Goal: Information Seeking & Learning: Learn about a topic

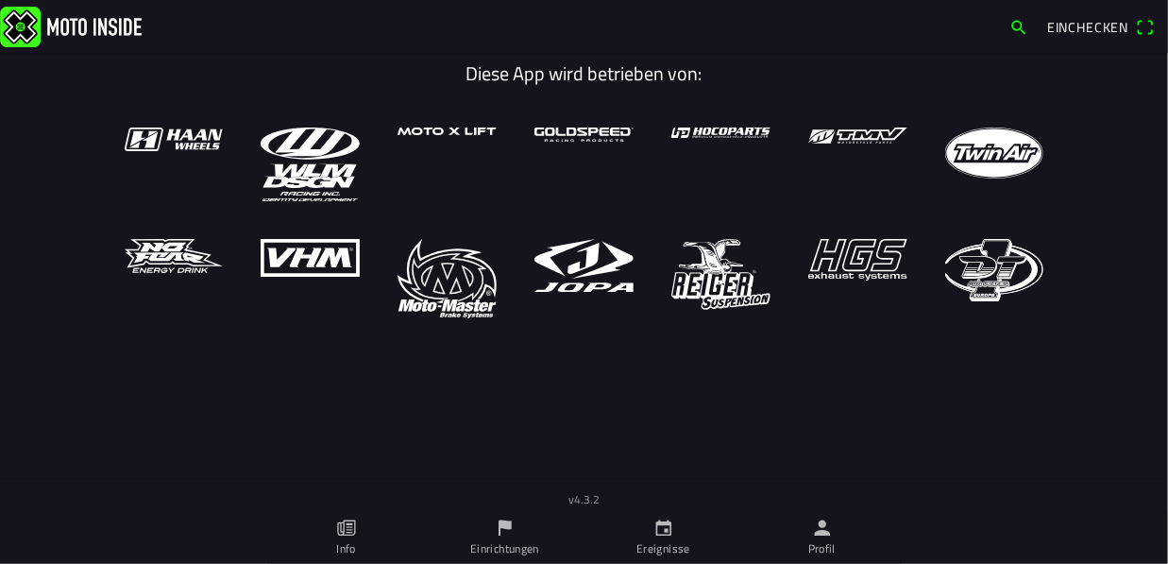
click at [266, 65] on h1 "Diese App wird betrieben von:" at bounding box center [584, 73] width 948 height 23
click at [497, 536] on icon "flag" at bounding box center [505, 527] width 21 height 21
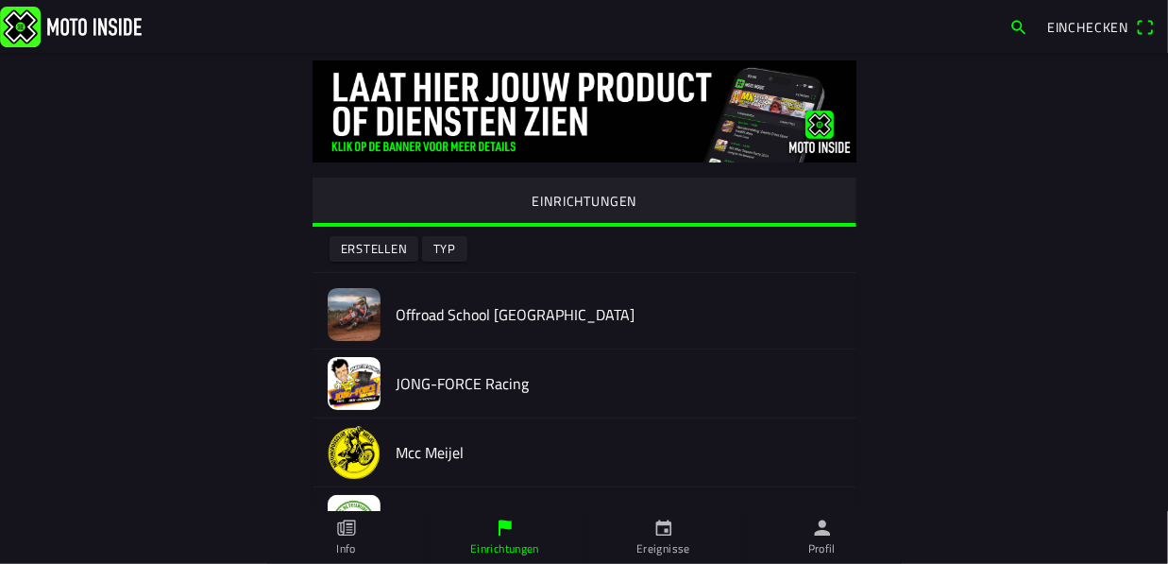
click at [648, 530] on link "Ereignisse" at bounding box center [664, 537] width 159 height 53
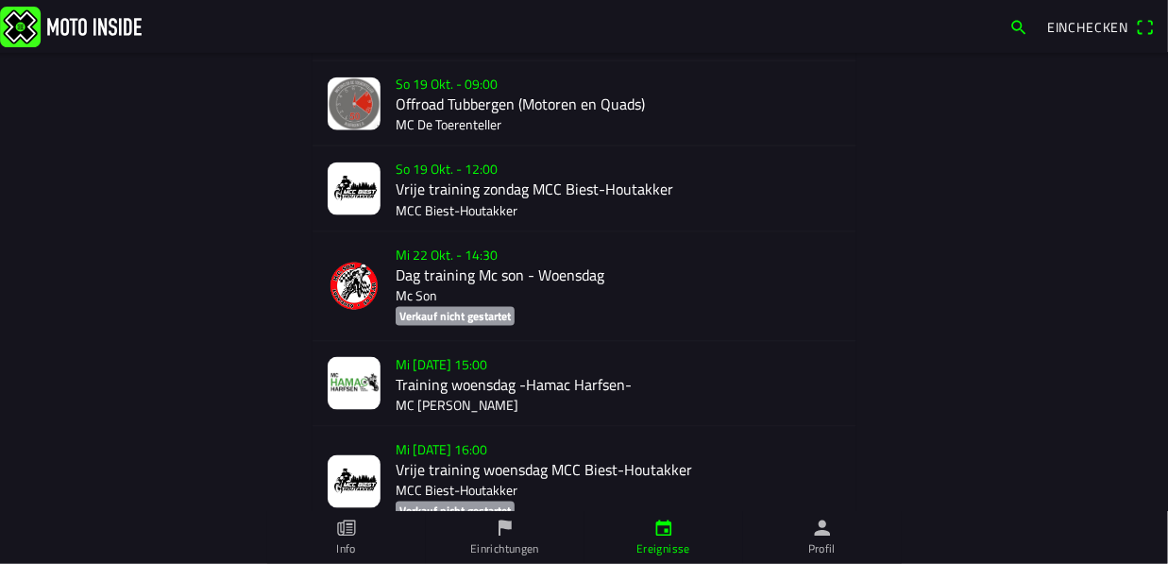
scroll to position [1196, 0]
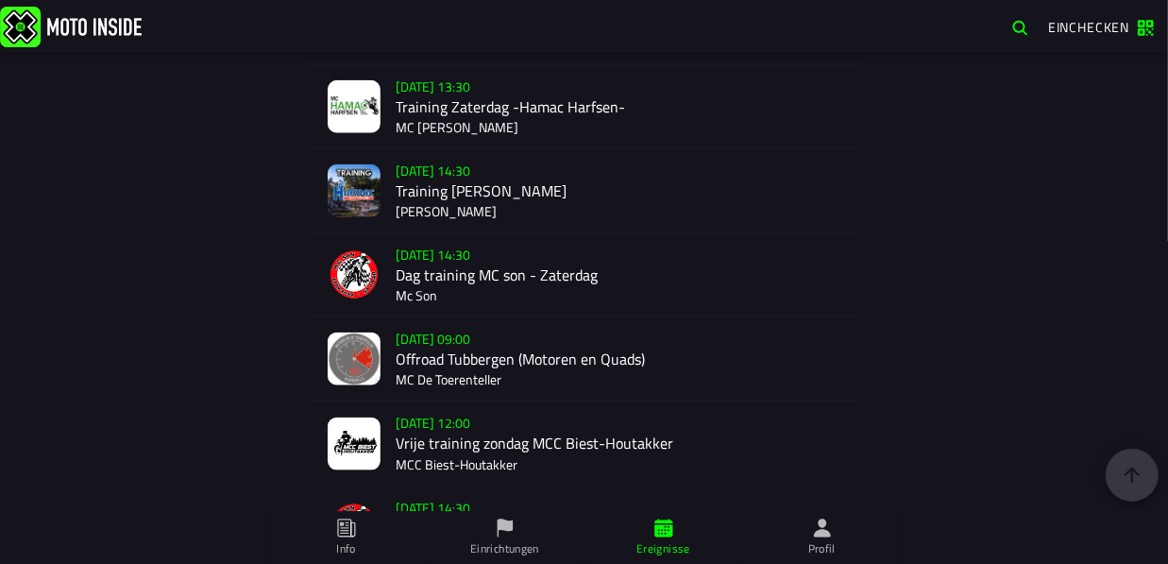
scroll to position [942, 0]
click at [415, 358] on div "Su 19 Oct - 09:00 Offroad Tubbergen (Motoren en Quads) MC De Toerenteller" at bounding box center [619, 358] width 446 height 83
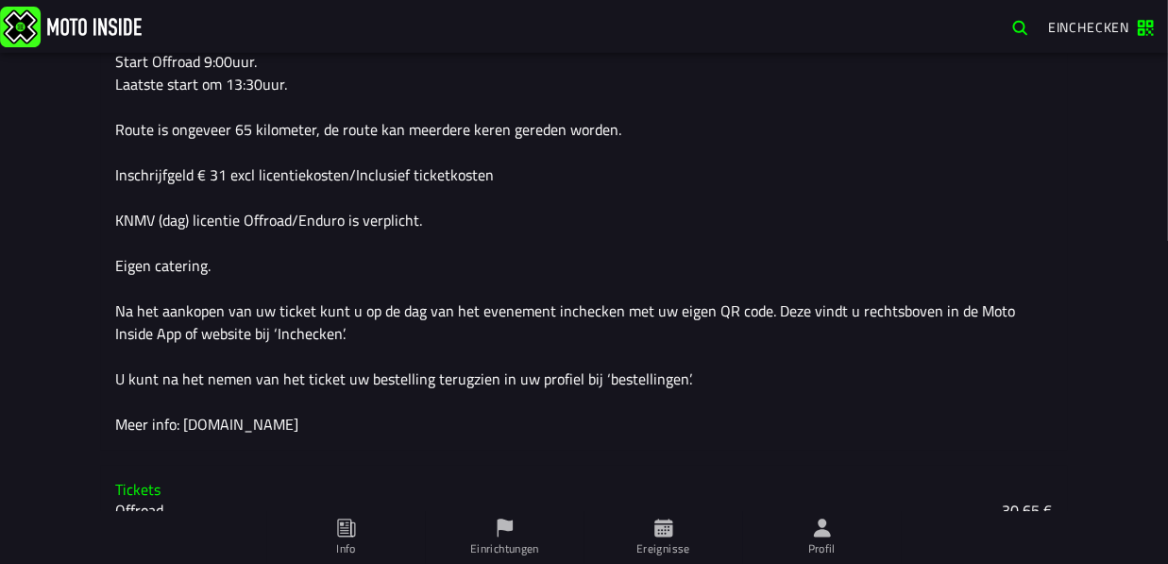
scroll to position [599, 0]
drag, startPoint x: 106, startPoint y: 132, endPoint x: 377, endPoint y: 171, distance: 273.8
click at [378, 171] on div "Beschreibung Offroad Tubbergen voor Motoren en Quads Motorkeuring en controle i…" at bounding box center [584, 186] width 967 height 524
drag, startPoint x: 106, startPoint y: 144, endPoint x: 212, endPoint y: 147, distance: 106.8
click at [211, 149] on div "Beschreibung Offroad Tubbergen voor Motoren en Quads Motorkeuring en controle i…" at bounding box center [584, 186] width 967 height 524
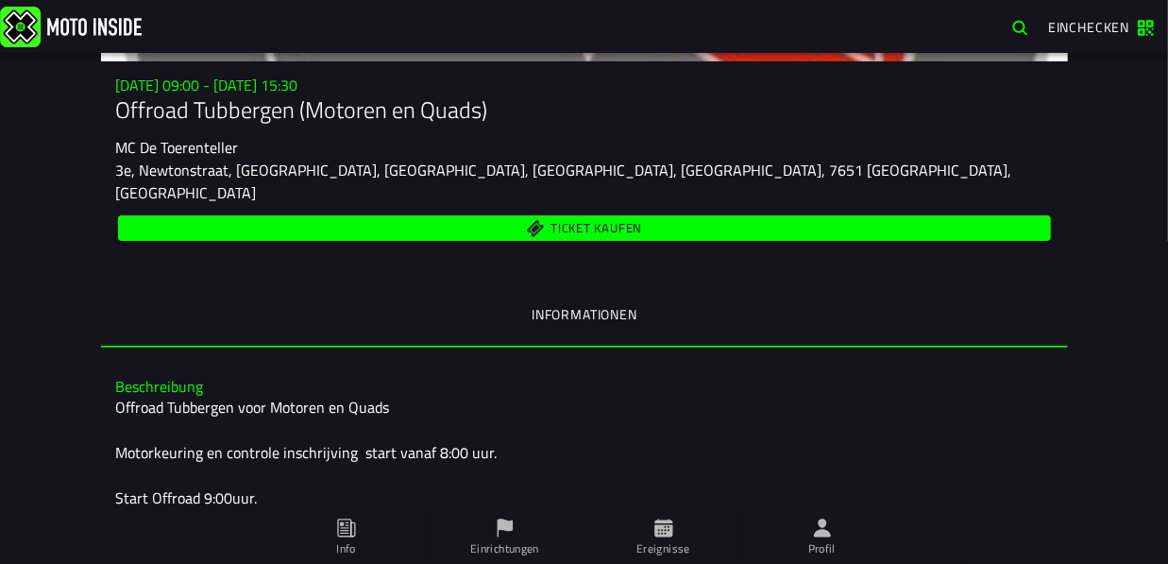
scroll to position [160, 0]
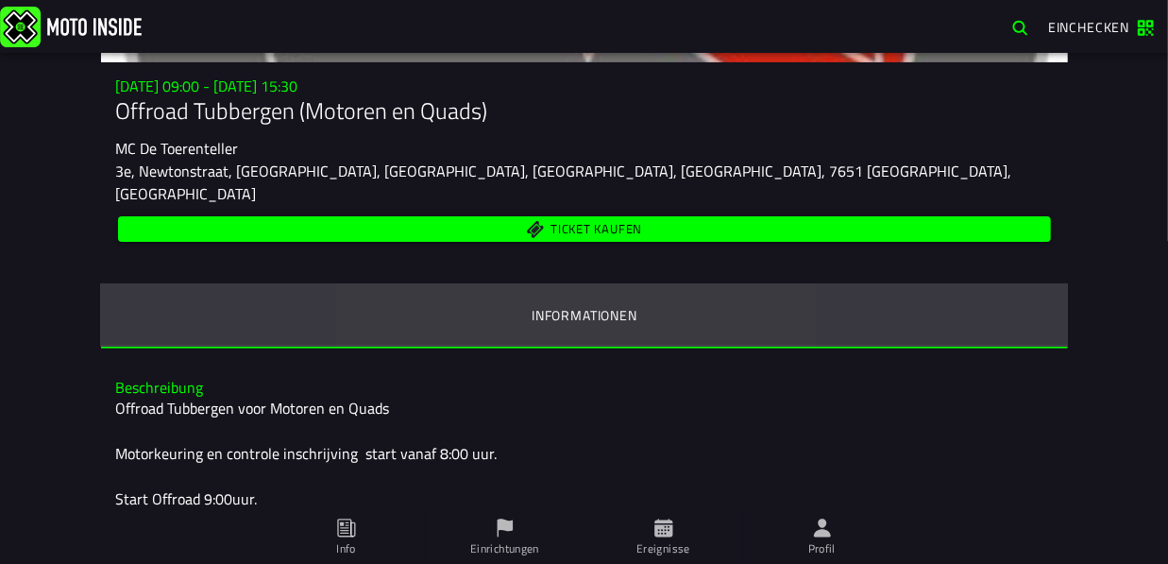
click at [554, 291] on ion-segment-button "Informationen" at bounding box center [584, 316] width 967 height 64
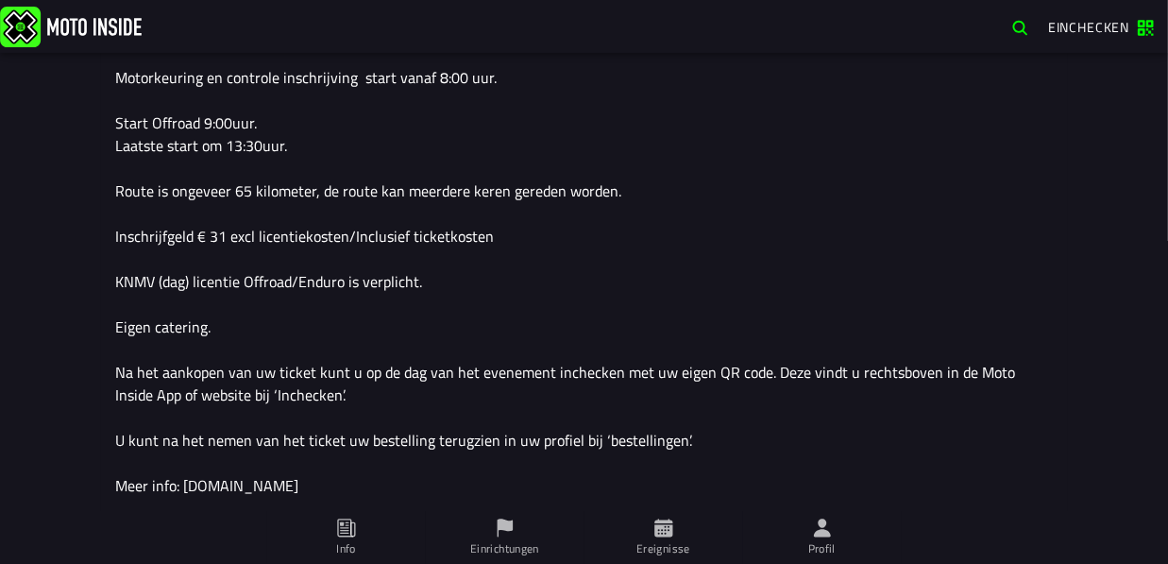
scroll to position [536, 0]
click at [116, 210] on div "Offroad Tubbergen voor Motoren en Quads Motorkeuring en controle inschrijving s…" at bounding box center [584, 258] width 937 height 476
drag, startPoint x: 259, startPoint y: 208, endPoint x: 195, endPoint y: 210, distance: 64.2
click at [198, 210] on div "Offroad Tubbergen voor Motoren en Quads Motorkeuring en controle inschrijving s…" at bounding box center [584, 258] width 937 height 476
click at [104, 208] on div "Beschreibung Offroad Tubbergen voor Motoren en Quads Motorkeuring en controle i…" at bounding box center [584, 249] width 967 height 524
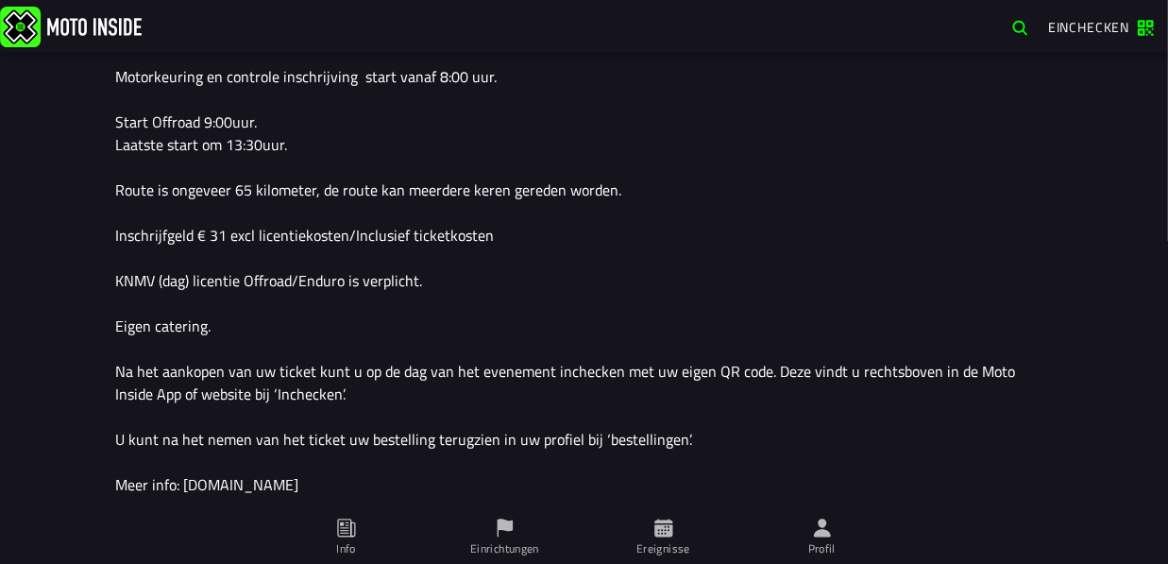
drag, startPoint x: 106, startPoint y: 208, endPoint x: 423, endPoint y: 215, distance: 317.4
click at [423, 215] on div "Beschreibung Offroad Tubbergen voor Motoren en Quads Motorkeuring en controle i…" at bounding box center [584, 249] width 967 height 524
drag, startPoint x: 482, startPoint y: 213, endPoint x: 458, endPoint y: 213, distance: 23.6
click at [458, 213] on div "Offroad Tubbergen voor Motoren en Quads Motorkeuring en controle inschrijving s…" at bounding box center [584, 258] width 937 height 476
drag, startPoint x: 110, startPoint y: 209, endPoint x: 219, endPoint y: 244, distance: 115.0
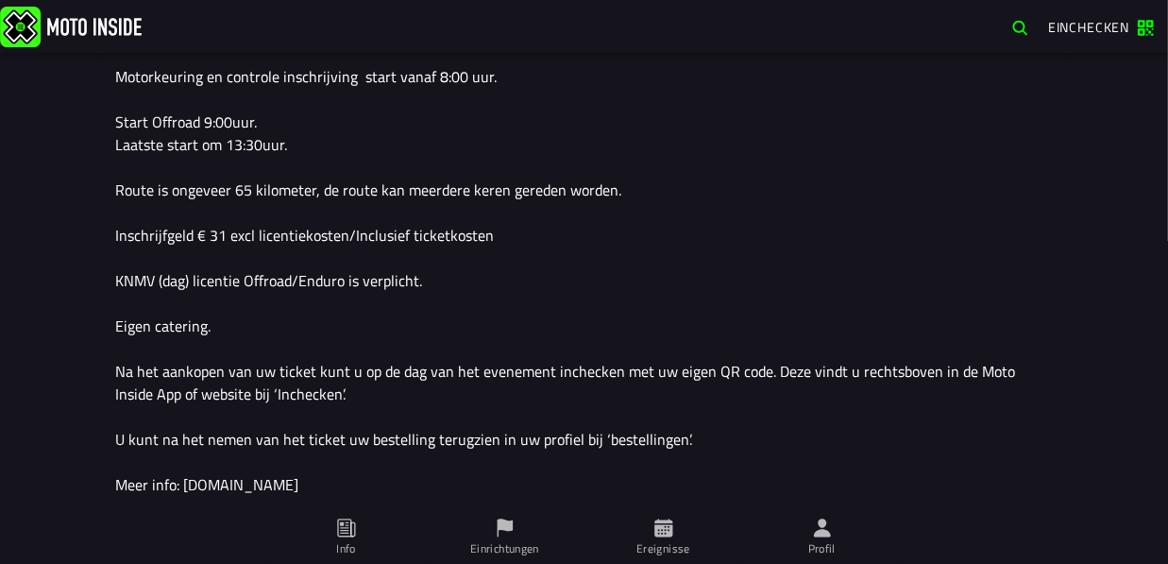
click at [219, 244] on div "Beschreibung Offroad Tubbergen voor Motoren en Quads Motorkeuring en controle i…" at bounding box center [584, 249] width 967 height 524
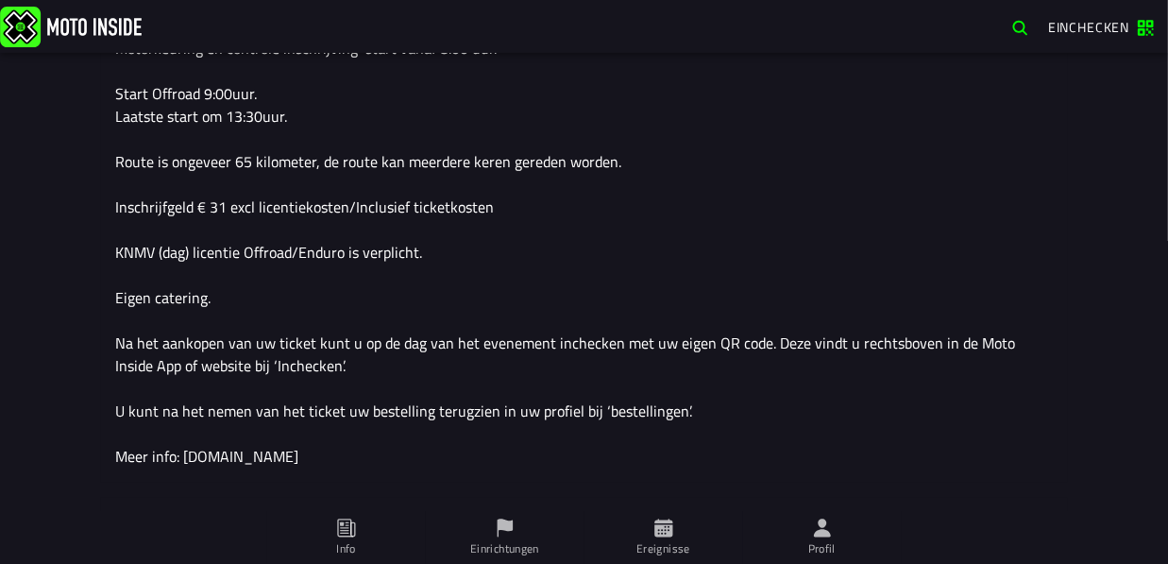
scroll to position [565, 0]
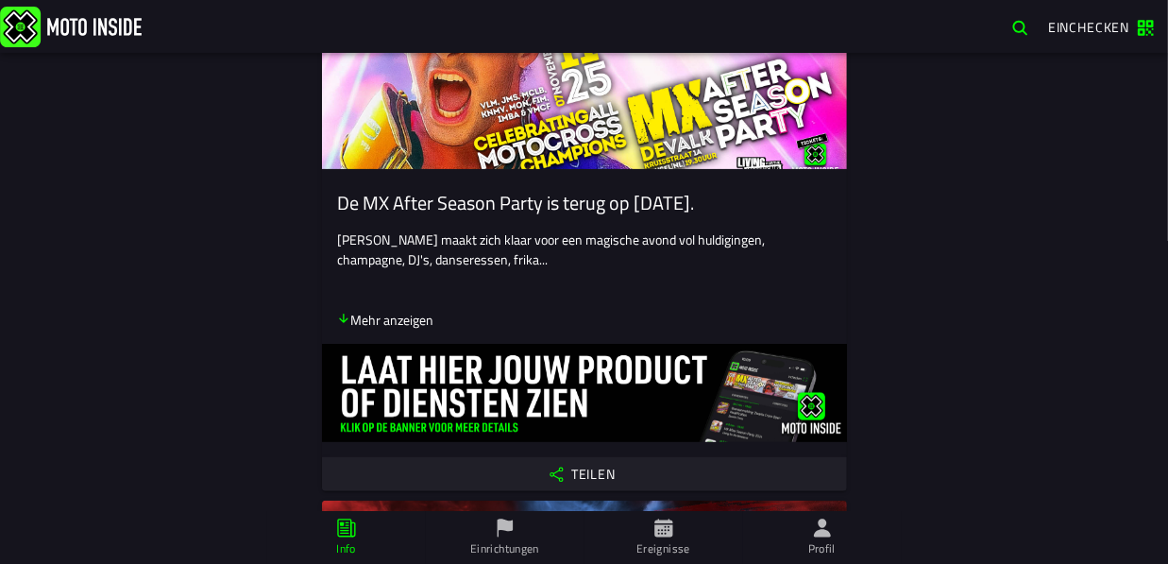
scroll to position [251, 0]
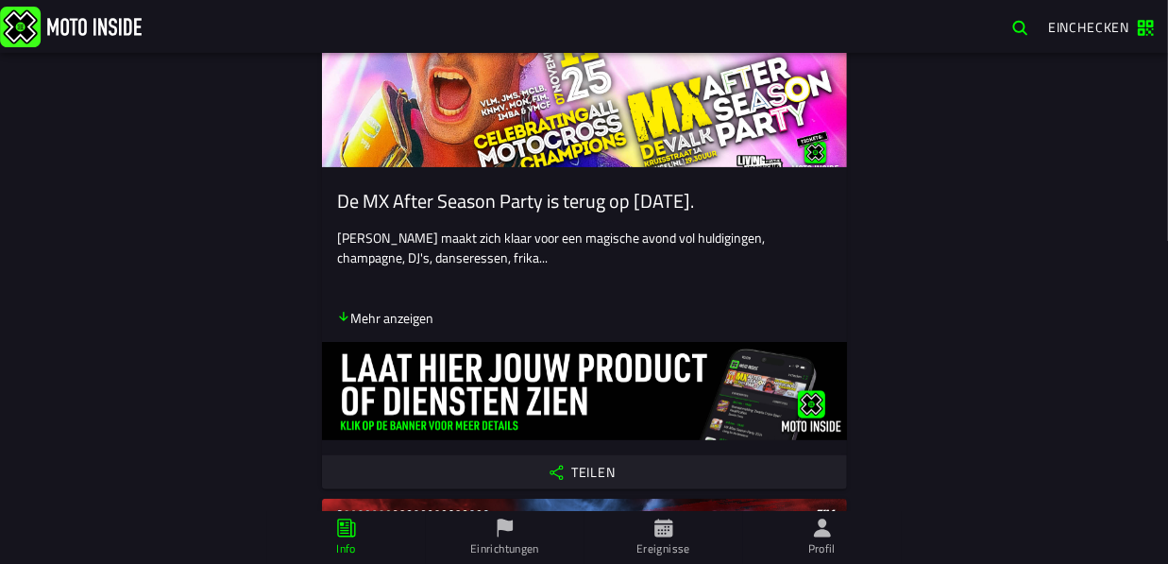
click at [673, 531] on icon at bounding box center [663, 527] width 21 height 21
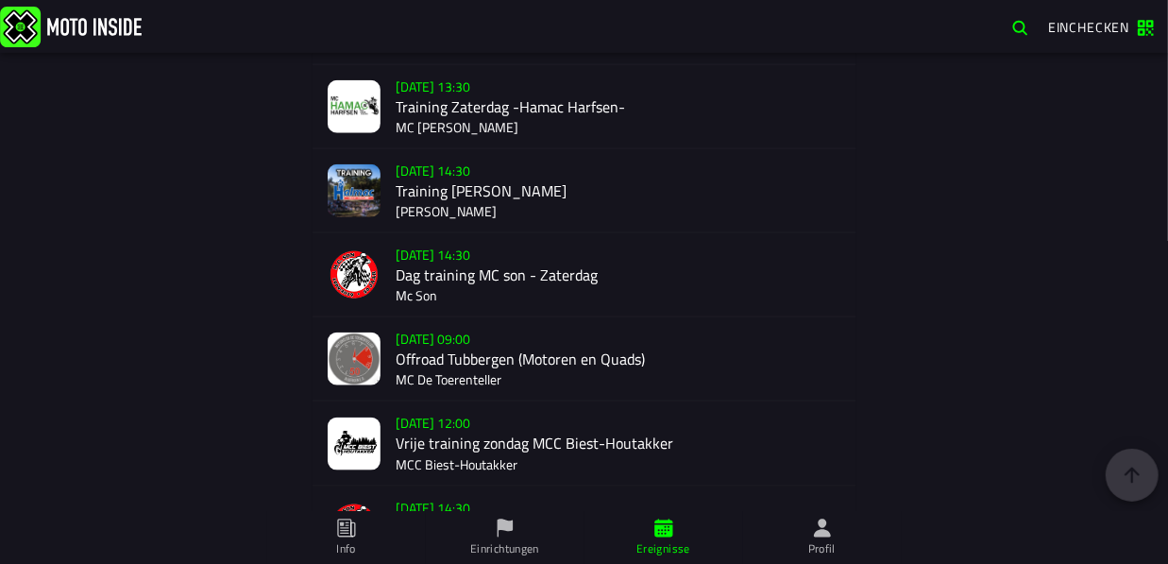
click at [0, 0] on icon at bounding box center [0, 0] width 0 height 0
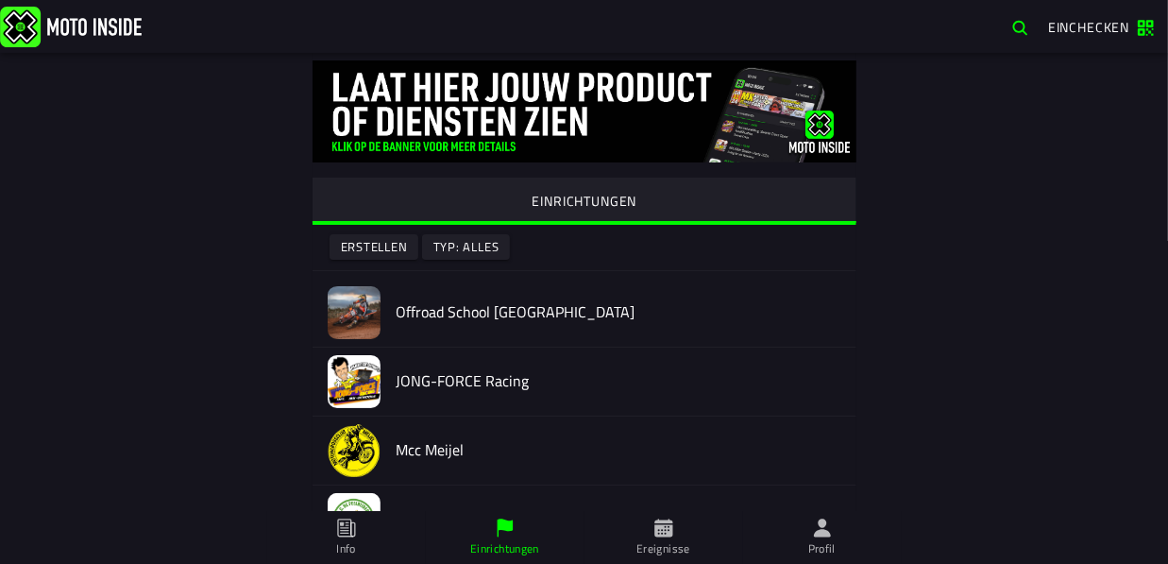
click at [0, 0] on icon at bounding box center [0, 0] width 0 height 0
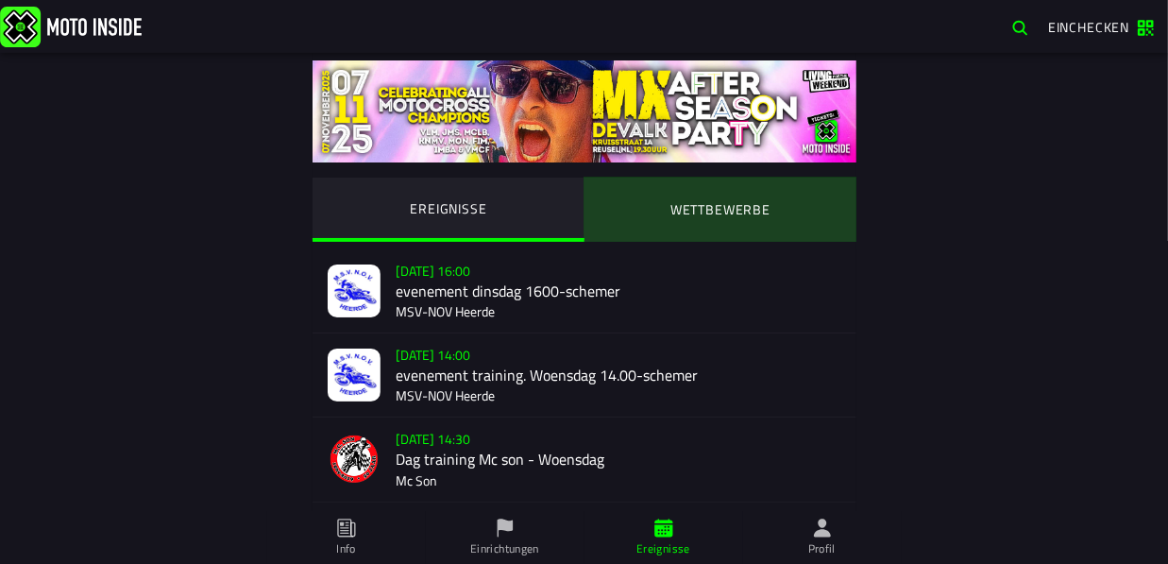
click at [719, 203] on ion-segment-button "WETTBEWERBE" at bounding box center [721, 210] width 272 height 64
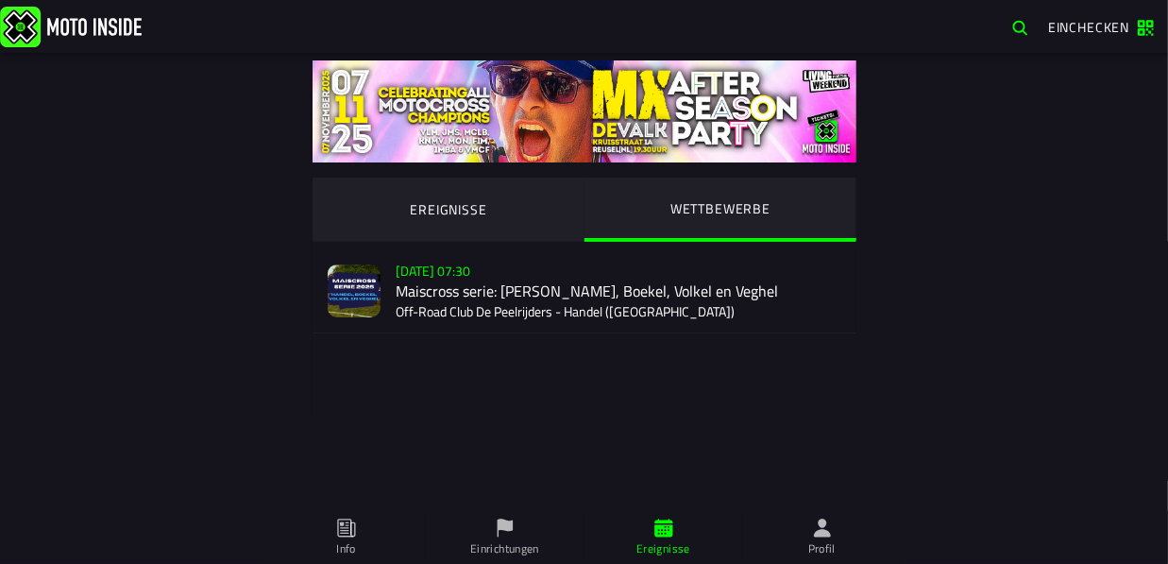
click at [438, 206] on ion-segment-button "EREIGNISSE" at bounding box center [449, 210] width 272 height 64
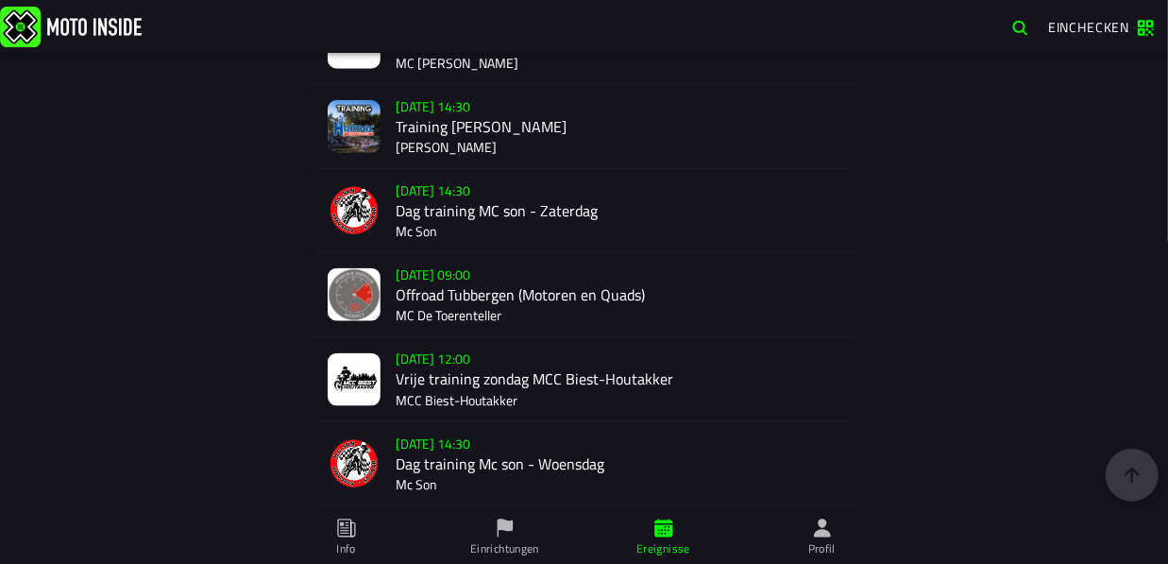
scroll to position [1006, 0]
click at [456, 291] on div "Su 19 Oct - 09:00 Offroad Tubbergen (Motoren en Quads) MC De Toerenteller" at bounding box center [619, 295] width 446 height 83
click at [436, 304] on div "Su 19 Oct - 09:00 Offroad Tubbergen (Motoren en Quads) MC De Toerenteller" at bounding box center [619, 295] width 446 height 83
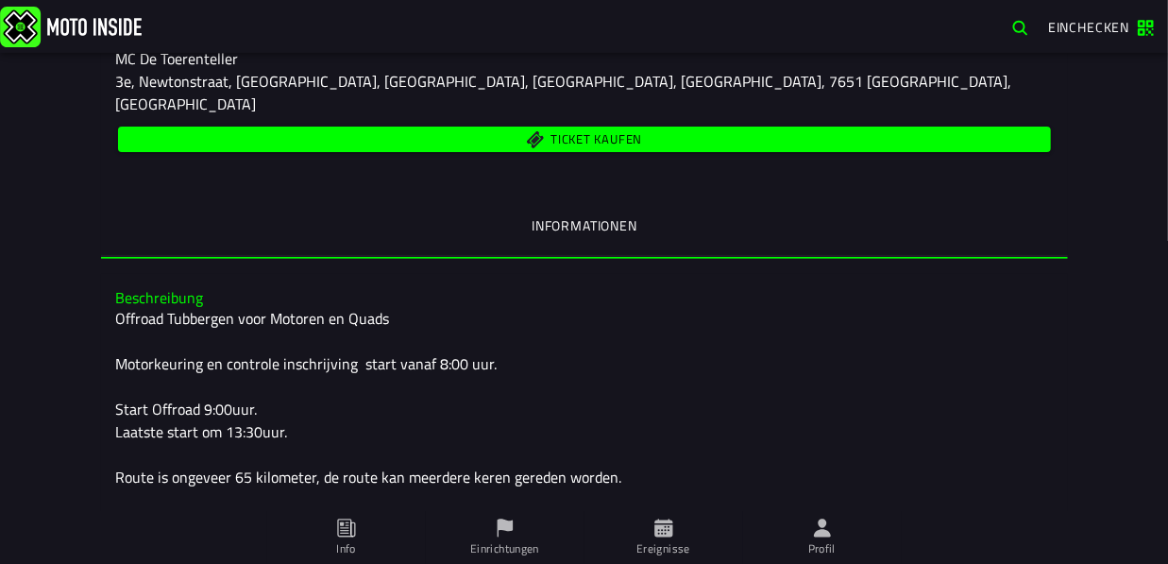
scroll to position [250, 0]
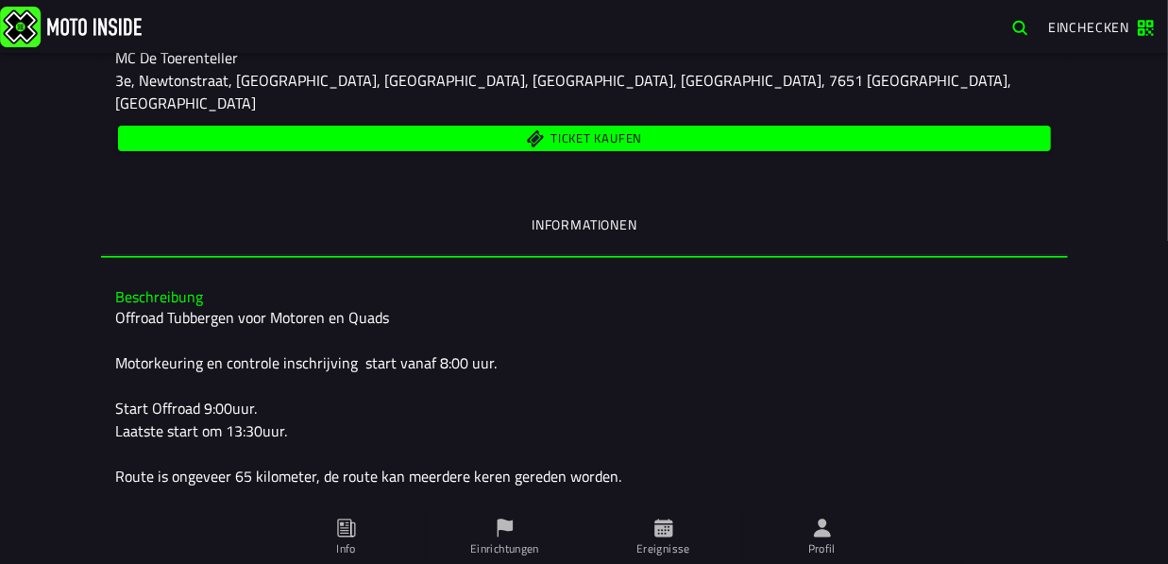
drag, startPoint x: 101, startPoint y: 255, endPoint x: 171, endPoint y: 305, distance: 86.0
click at [171, 305] on div "Beschreibung Offroad Tubbergen voor Motoren en Quads Motorkeuring en controle i…" at bounding box center [584, 535] width 967 height 524
click at [120, 306] on div "Offroad Tubbergen voor Motoren en Quads Motorkeuring en controle inschrijving s…" at bounding box center [584, 544] width 937 height 476
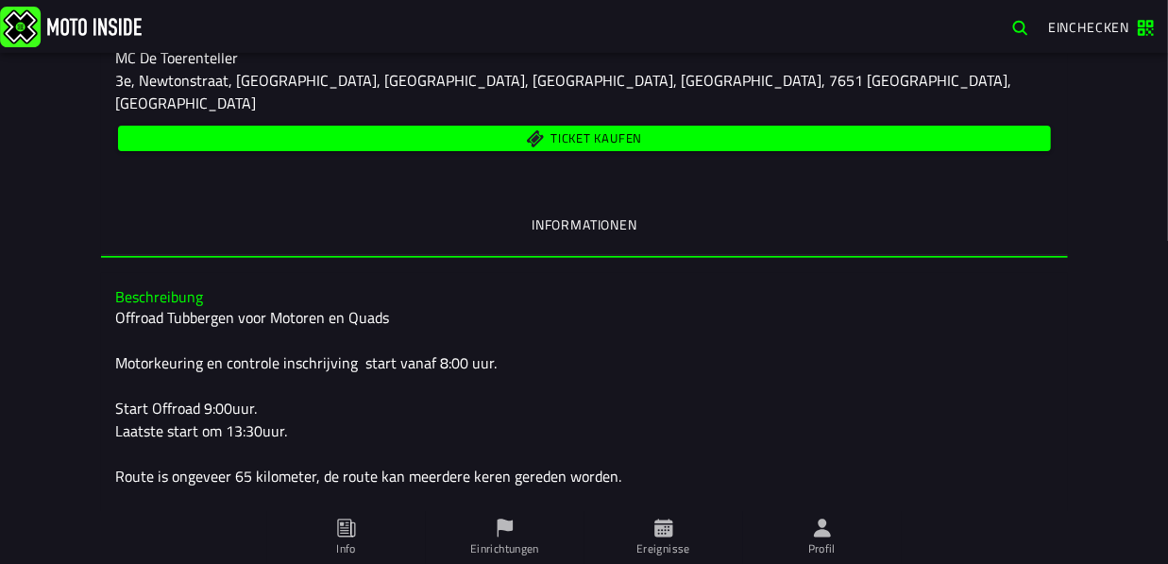
click at [120, 306] on div "Offroad Tubbergen voor Motoren en Quads Motorkeuring en controle inschrijving s…" at bounding box center [584, 544] width 937 height 476
drag, startPoint x: 111, startPoint y: 271, endPoint x: 491, endPoint y: 485, distance: 436.0
click at [491, 485] on div "Beschreibung Offroad Tubbergen voor Motoren en Quads Motorkeuring en controle i…" at bounding box center [584, 535] width 967 height 524
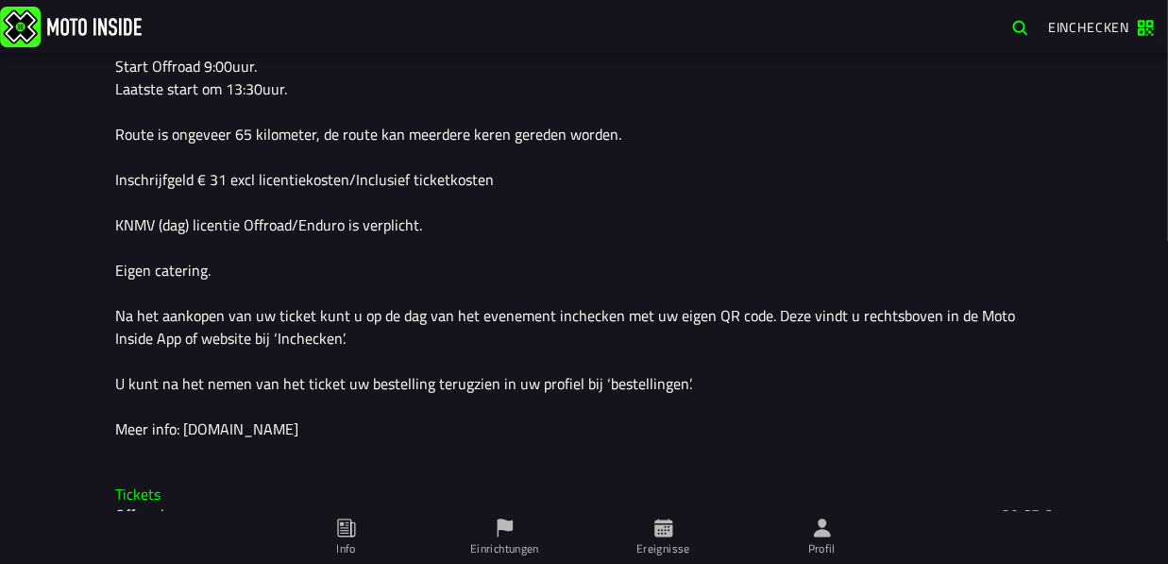
scroll to position [599, 0]
